Goal: Entertainment & Leisure: Consume media (video, audio)

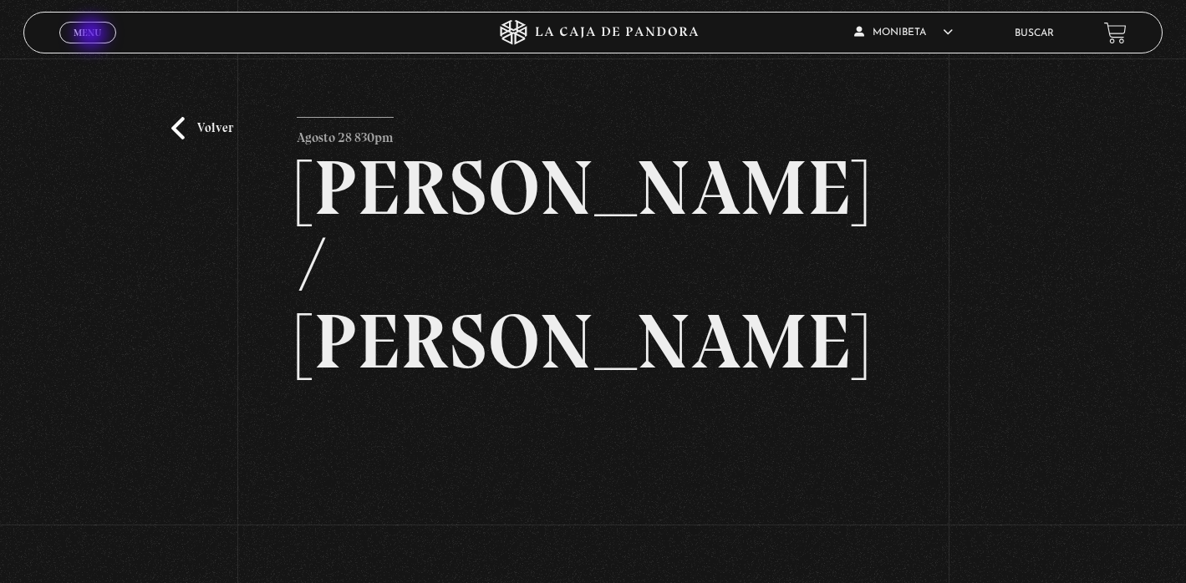
scroll to position [165, 0]
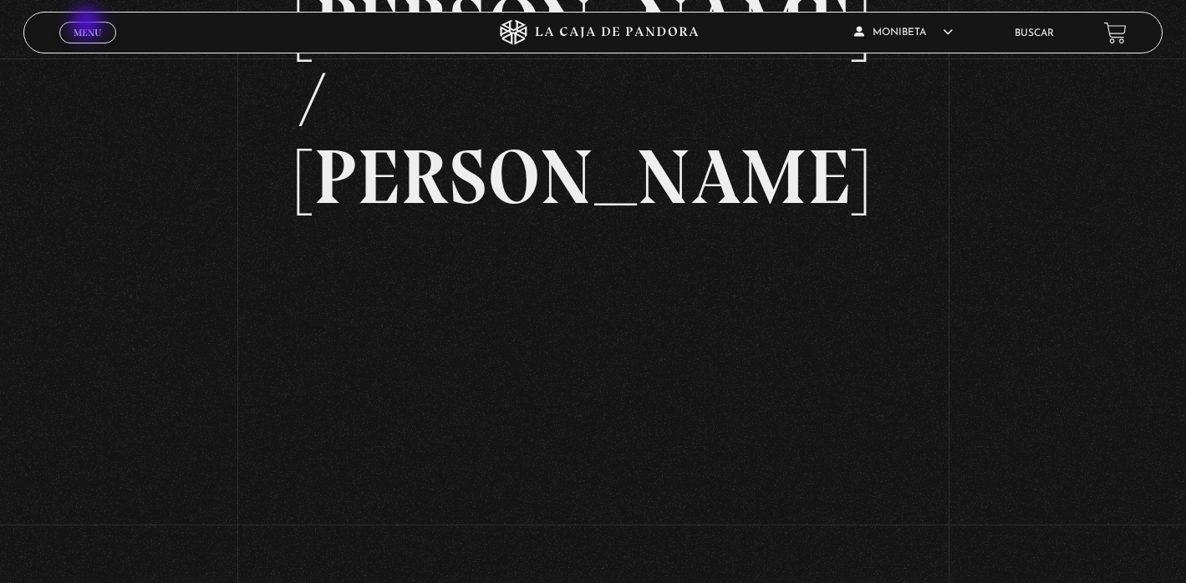
click at [88, 25] on link "Menu Cerrar" at bounding box center [87, 33] width 57 height 22
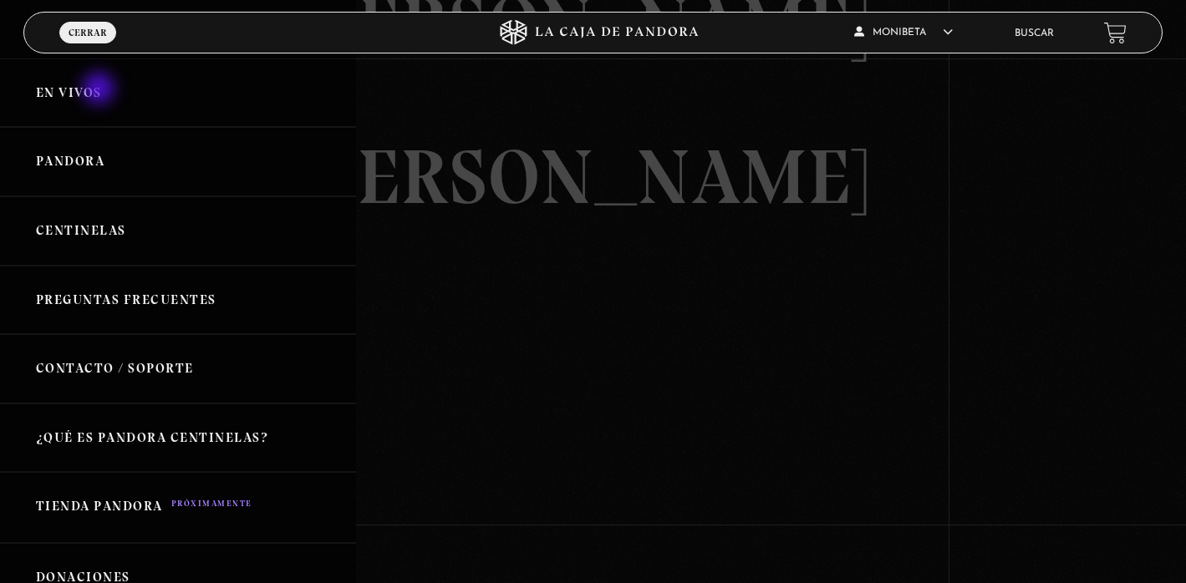
click at [100, 90] on link "En vivos" at bounding box center [178, 93] width 356 height 69
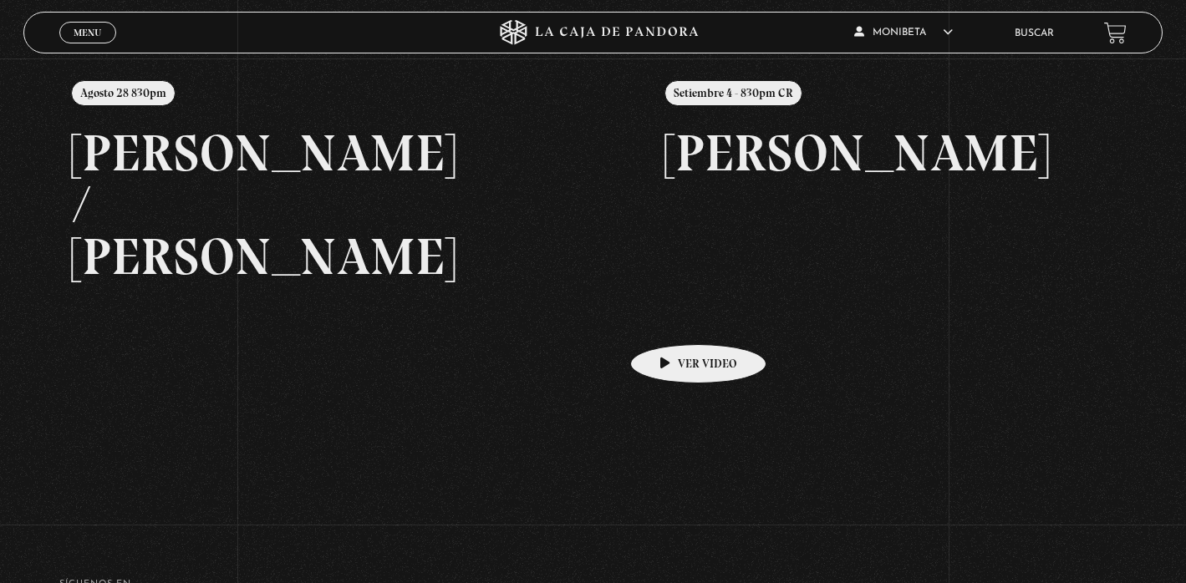
scroll to position [100, 0]
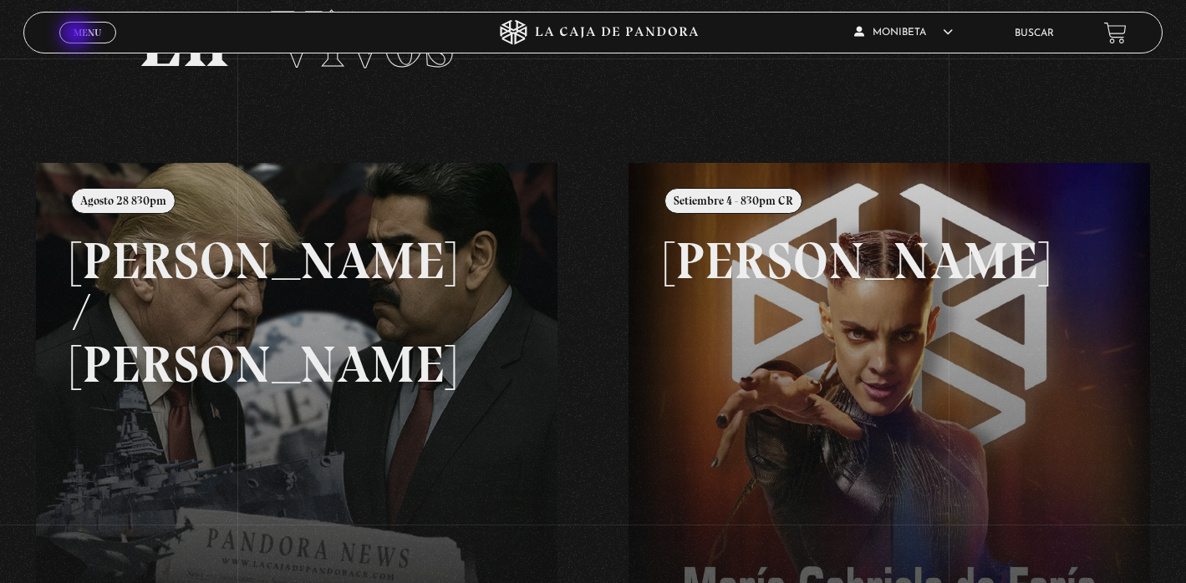
click at [78, 35] on span "Menu" at bounding box center [88, 33] width 28 height 10
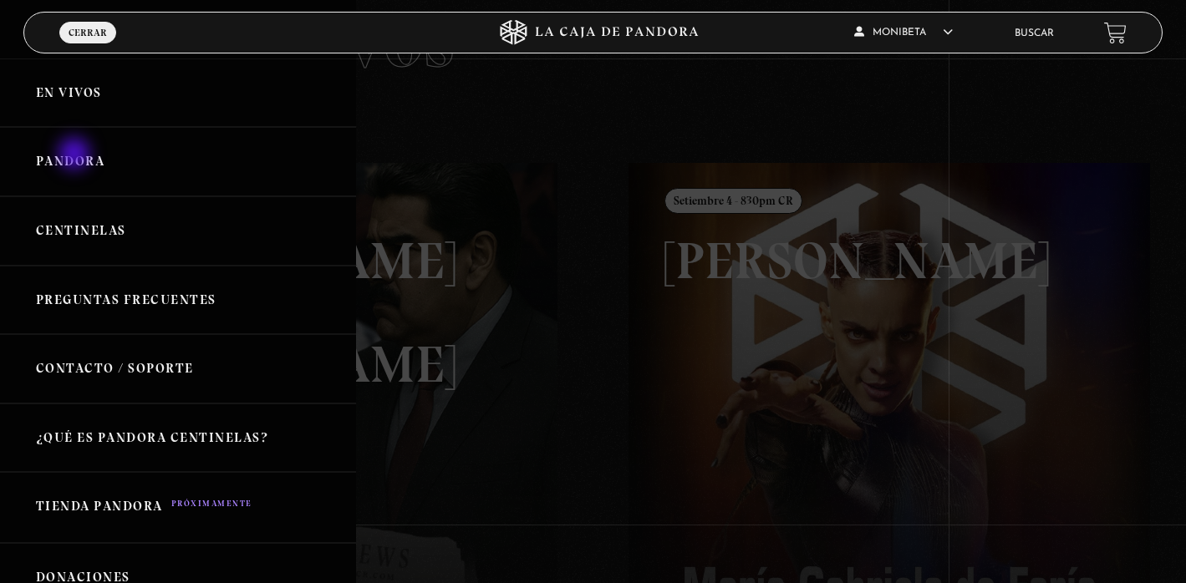
click at [76, 155] on link "Pandora" at bounding box center [178, 161] width 356 height 69
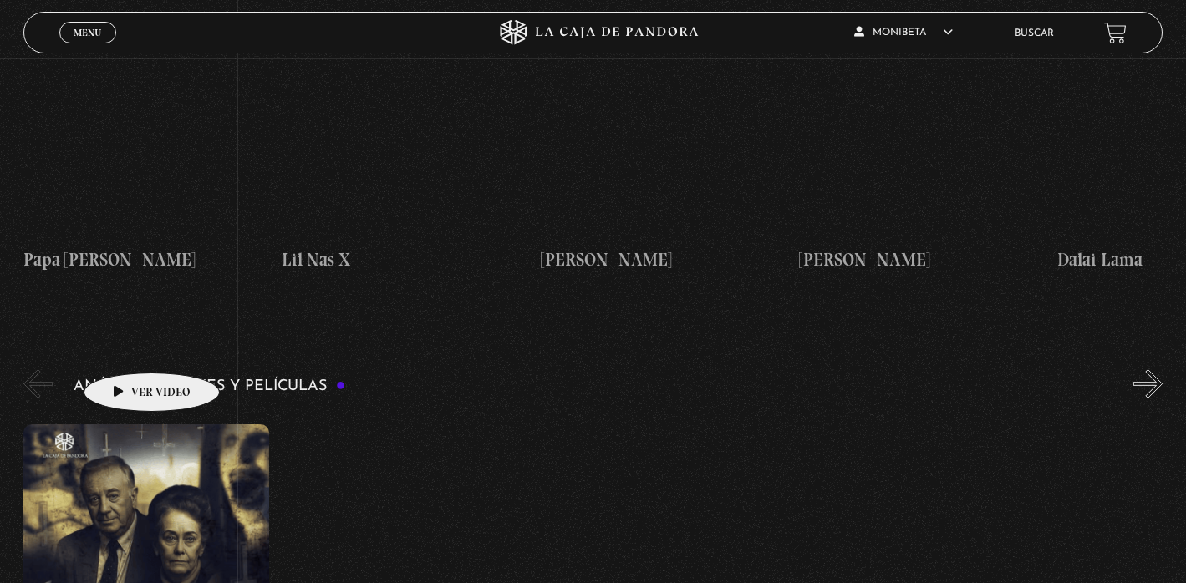
scroll to position [3046, 0]
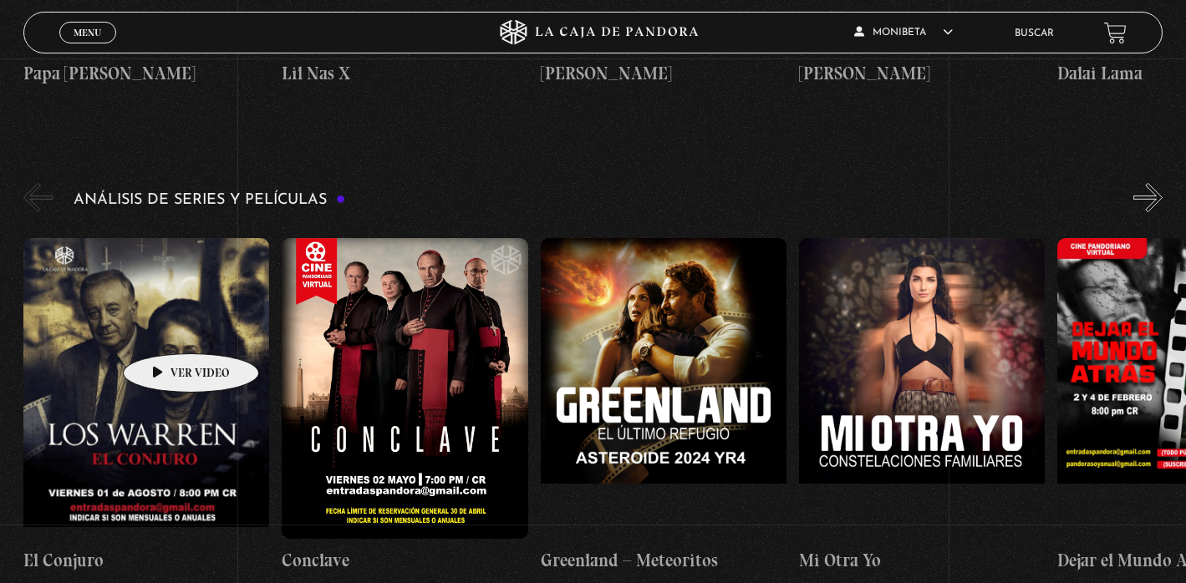
click at [165, 329] on figure at bounding box center [146, 388] width 246 height 301
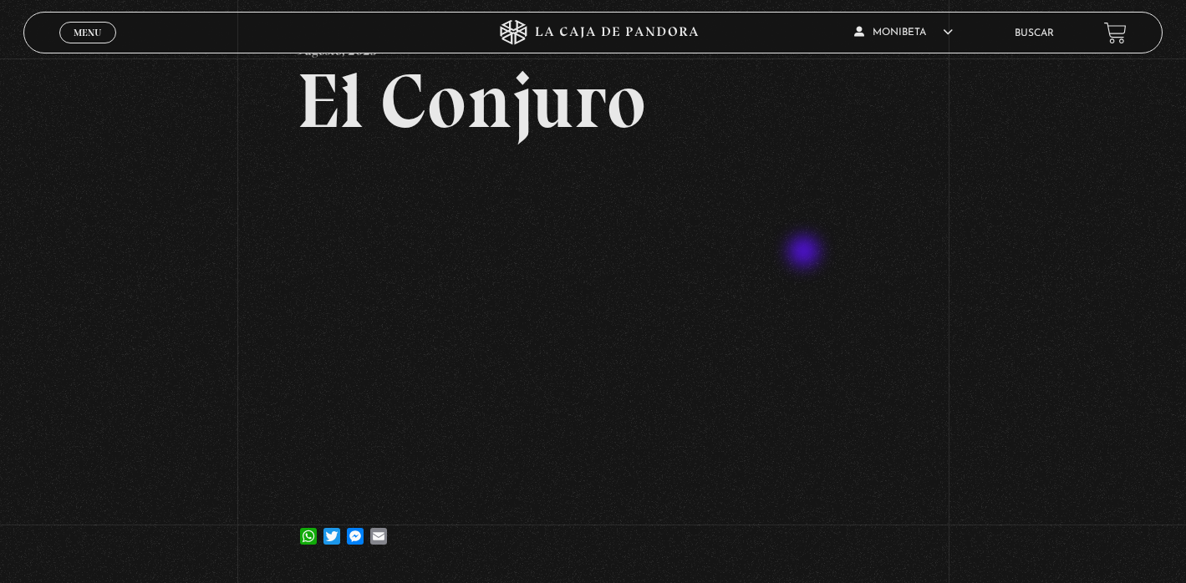
scroll to position [91, 0]
